Goal: Information Seeking & Learning: Learn about a topic

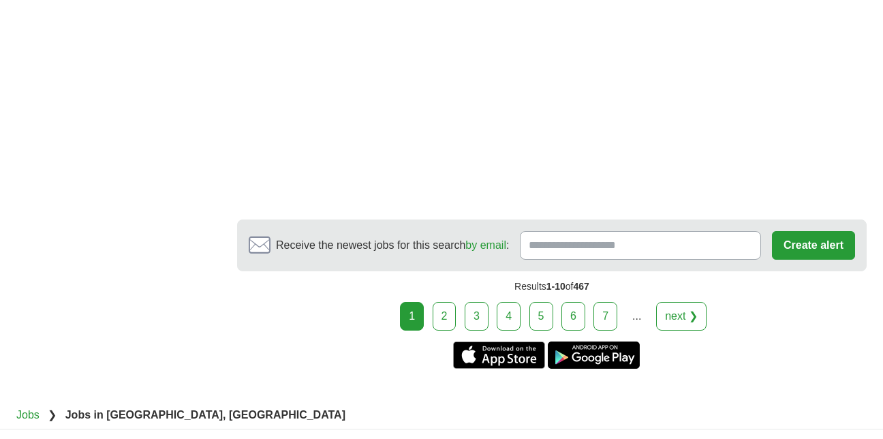
scroll to position [2497, 0]
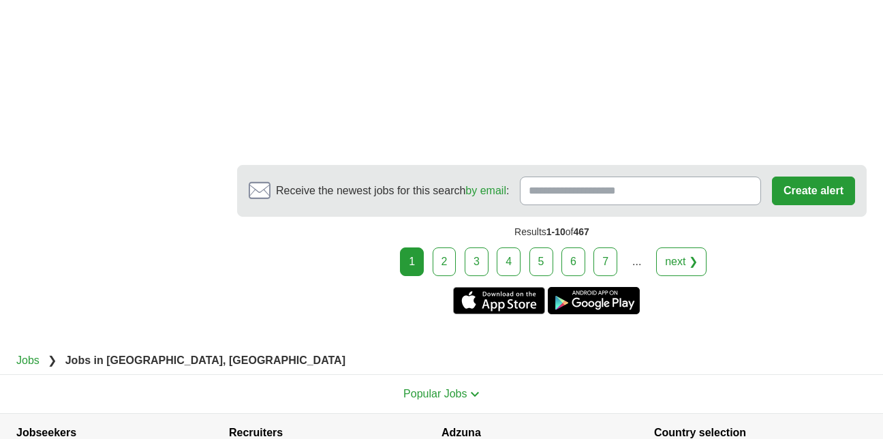
click at [446, 260] on link "2" at bounding box center [445, 261] width 24 height 29
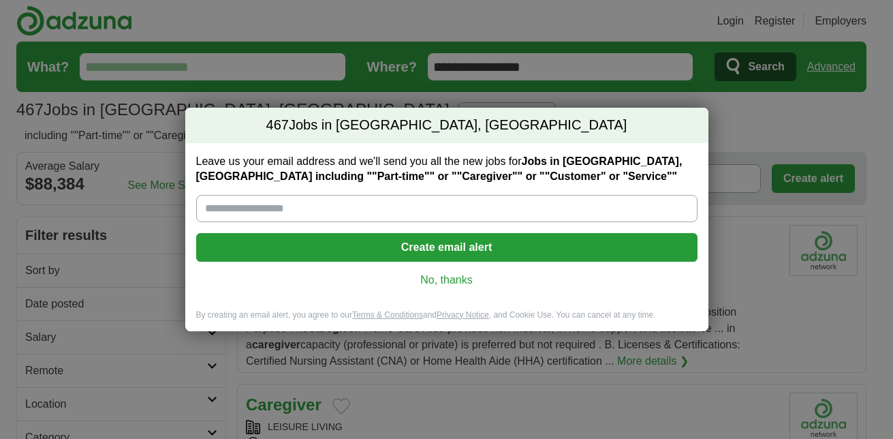
click at [756, 112] on div "467 Jobs in [GEOGRAPHIC_DATA], [GEOGRAPHIC_DATA] Leave us your email address an…" at bounding box center [446, 219] width 893 height 439
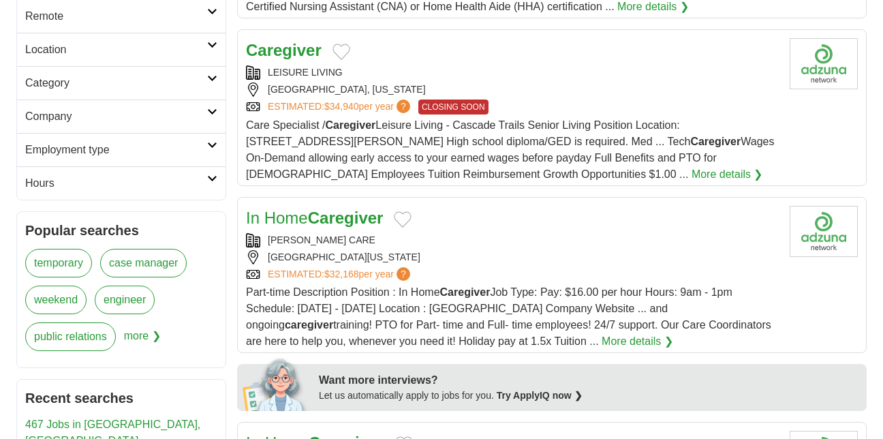
scroll to position [382, 0]
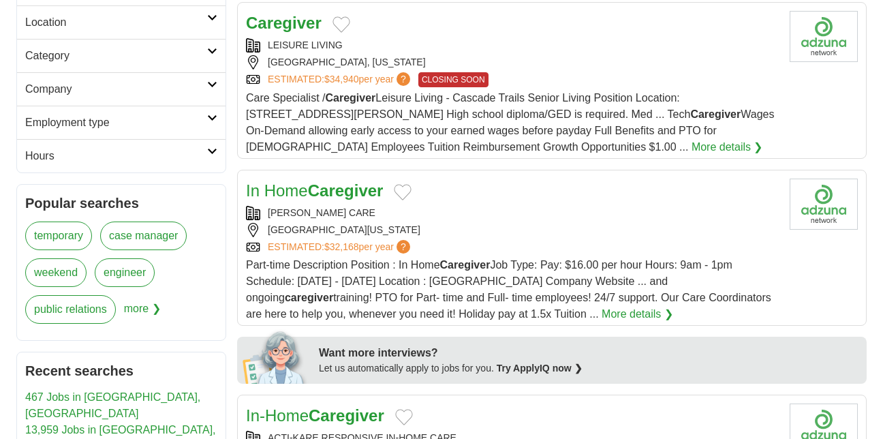
click at [602, 309] on link "More details ❯" at bounding box center [638, 314] width 72 height 16
